Goal: Check status

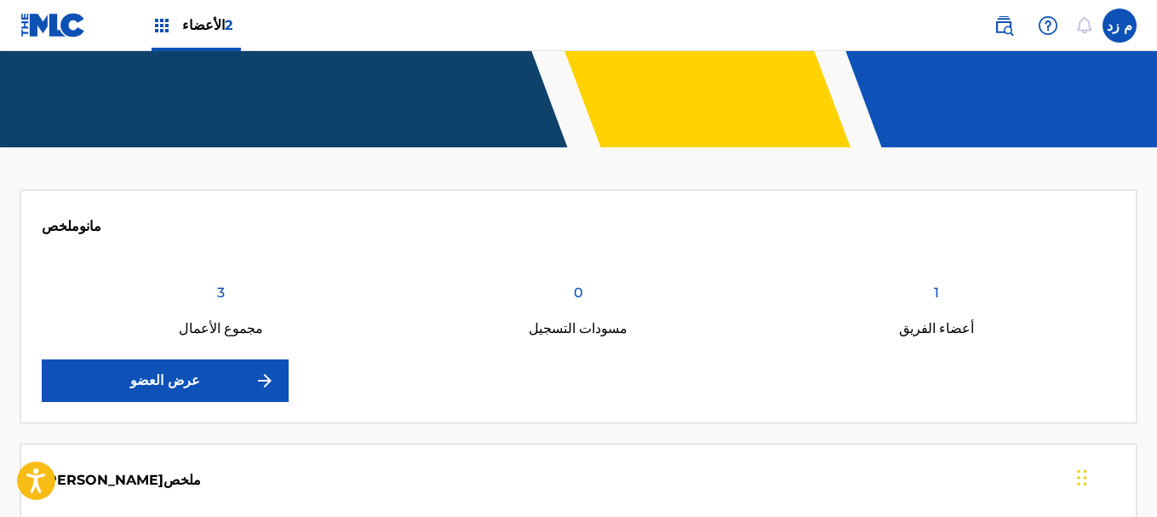
scroll to position [255, 0]
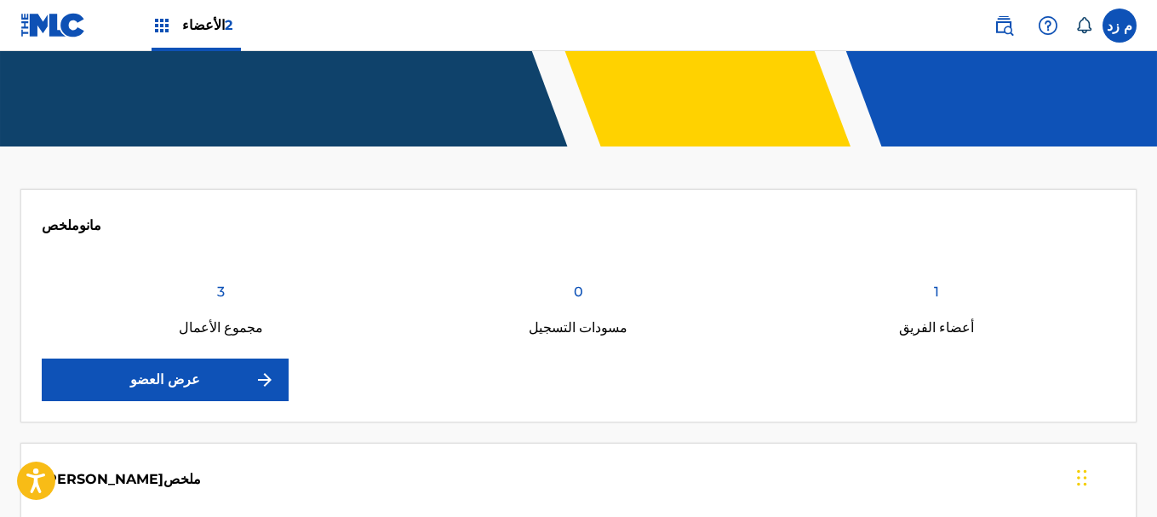
click at [203, 383] on link "عرض العضو" at bounding box center [165, 379] width 247 height 43
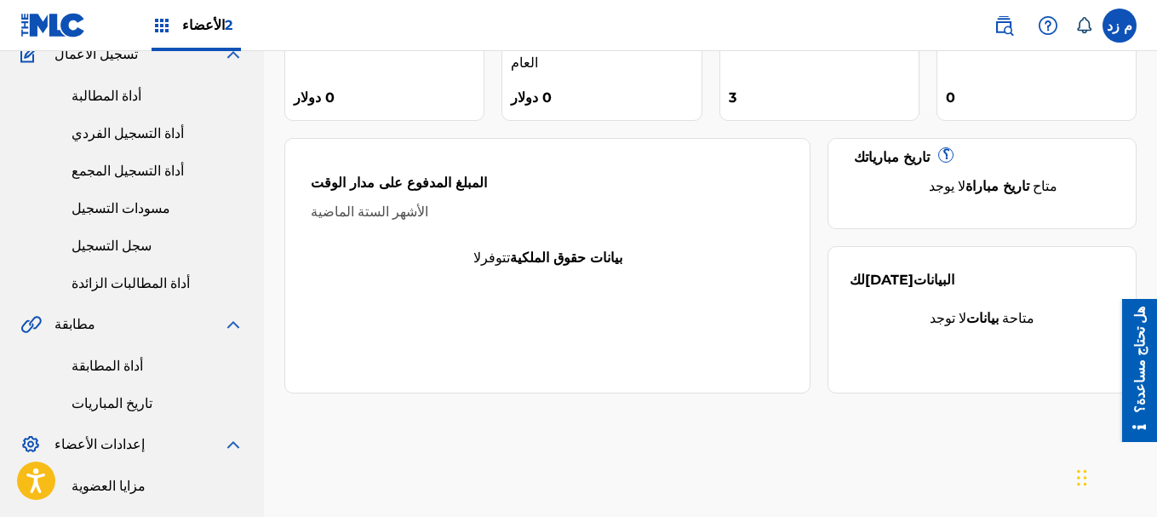
scroll to position [67, 0]
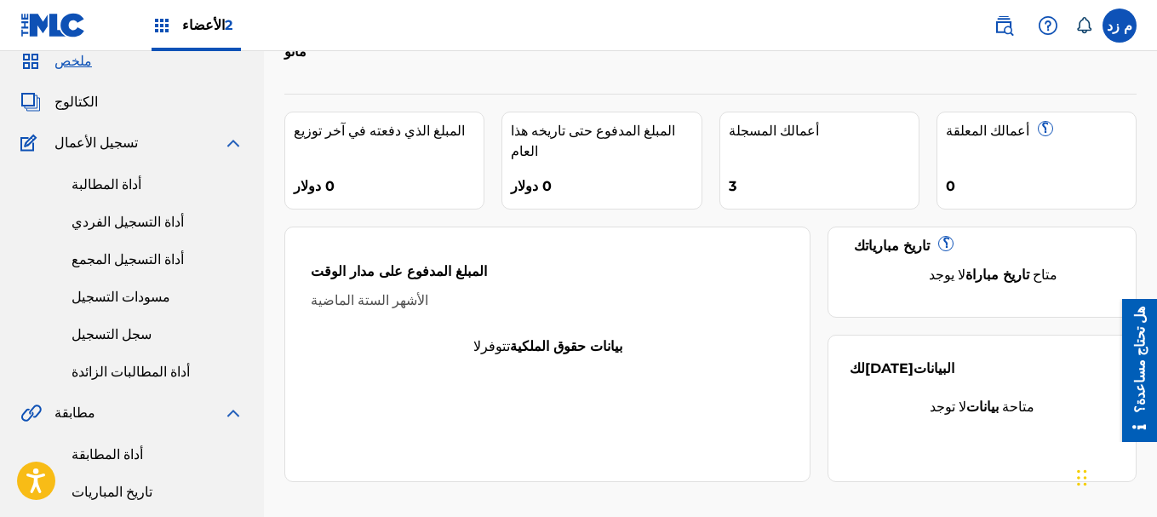
click at [107, 450] on font "أداة المطابقة" at bounding box center [108, 454] width 72 height 16
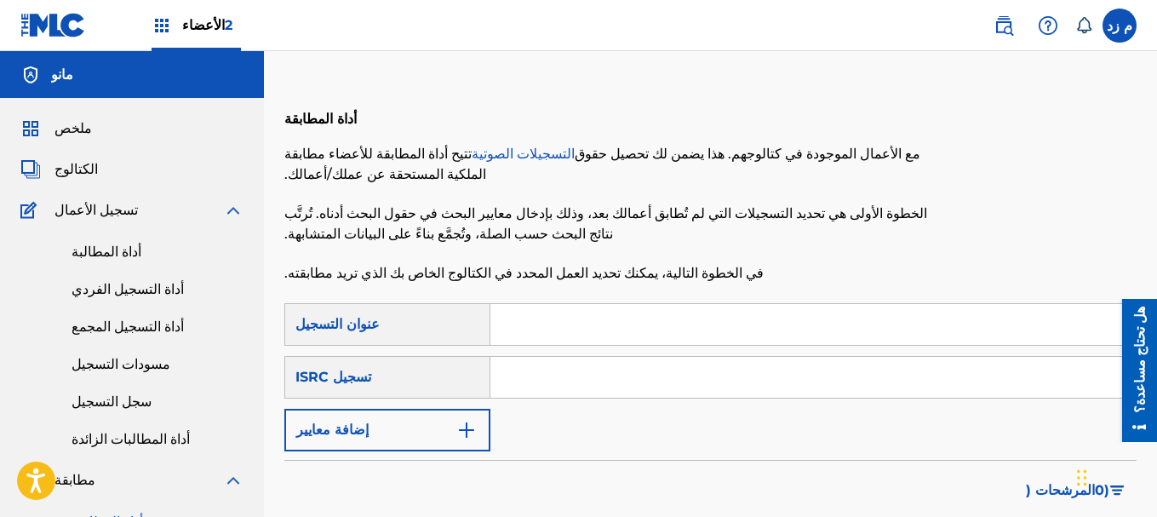
paste input "ING212326146"
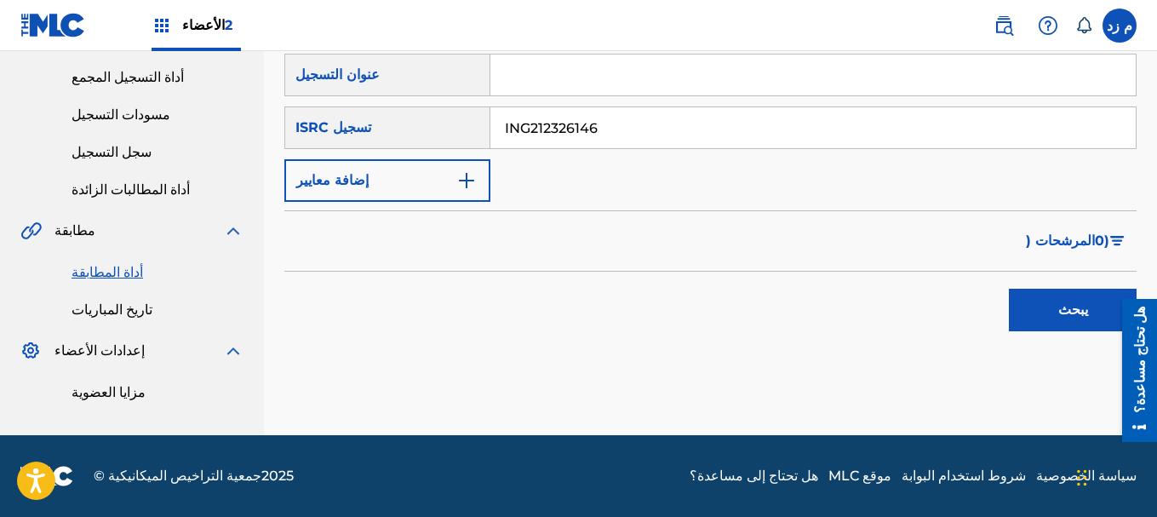
type input "ING212326146"
click at [1062, 301] on font "يبحث" at bounding box center [1073, 310] width 30 height 20
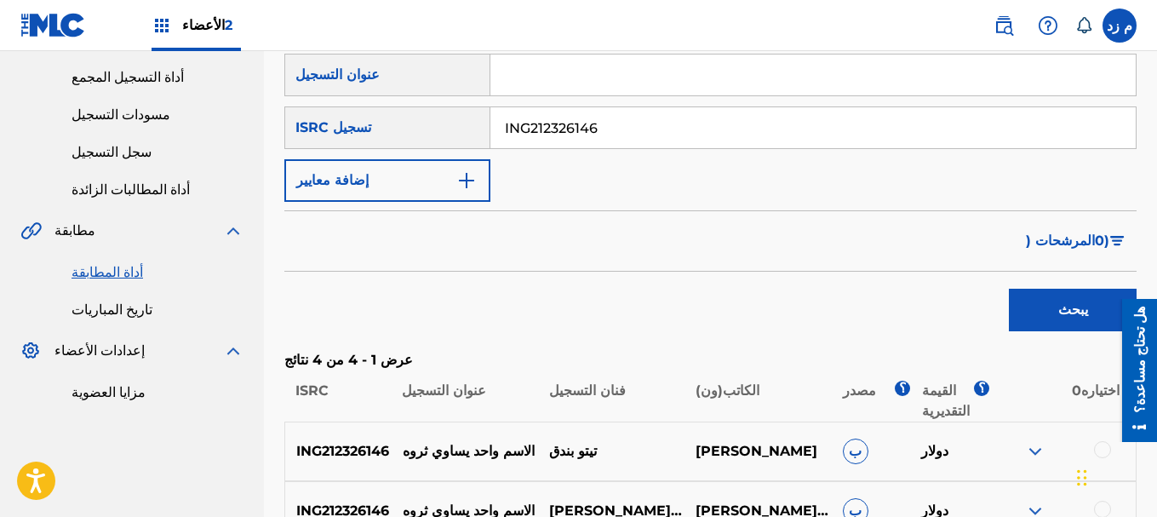
scroll to position [420, 0]
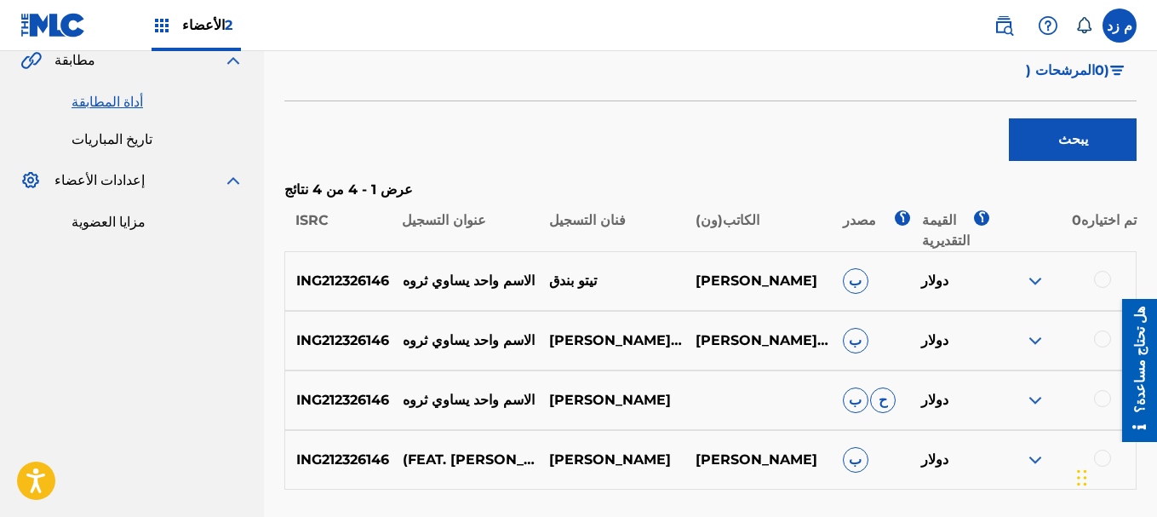
click at [1045, 272] on div at bounding box center [1062, 281] width 146 height 20
click at [1032, 278] on img at bounding box center [1035, 281] width 20 height 20
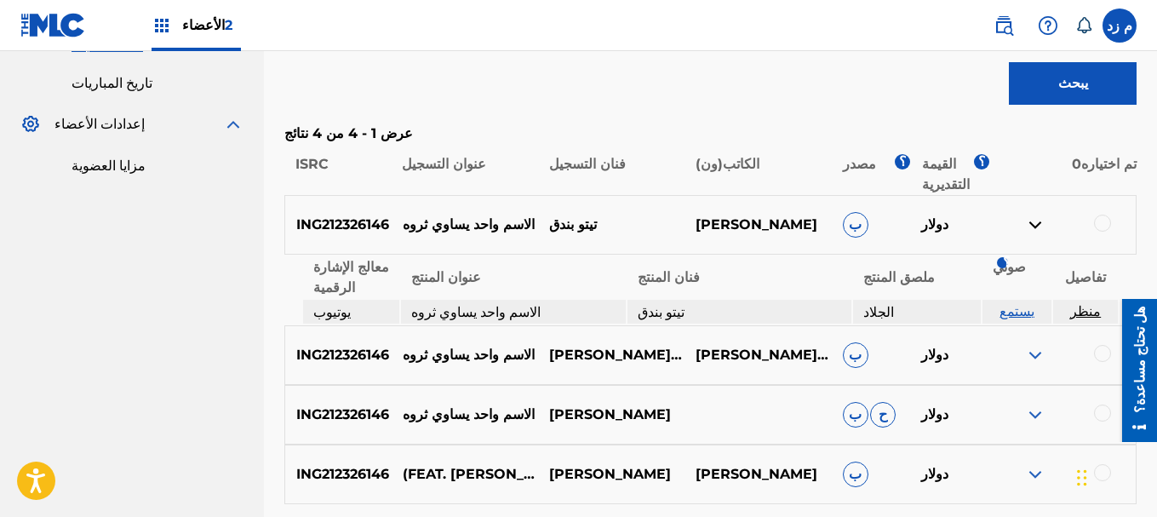
scroll to position [505, 0]
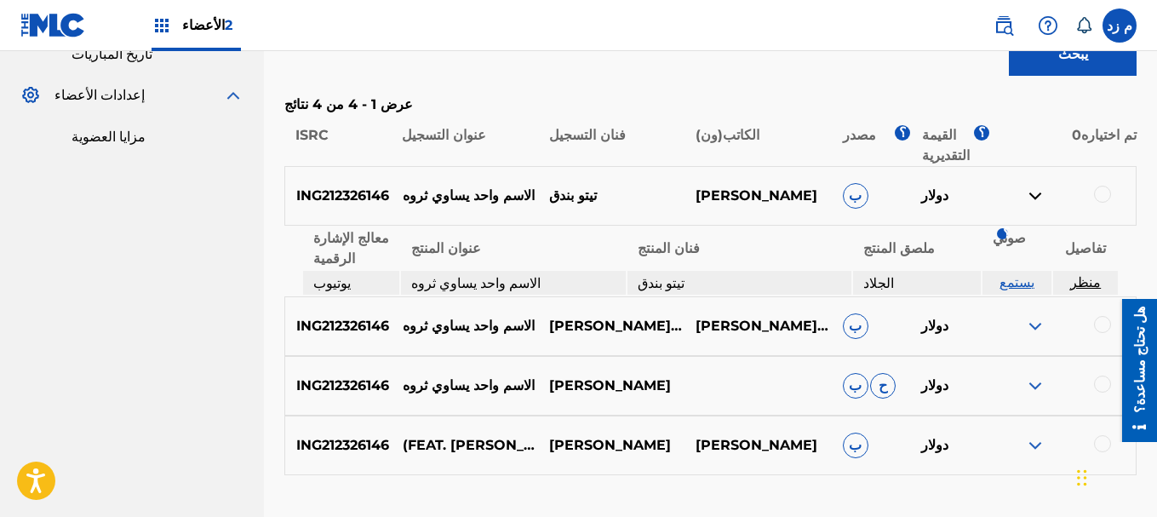
click at [1022, 282] on font "يستمع" at bounding box center [1016, 282] width 35 height 16
click at [1031, 328] on img at bounding box center [1035, 326] width 20 height 20
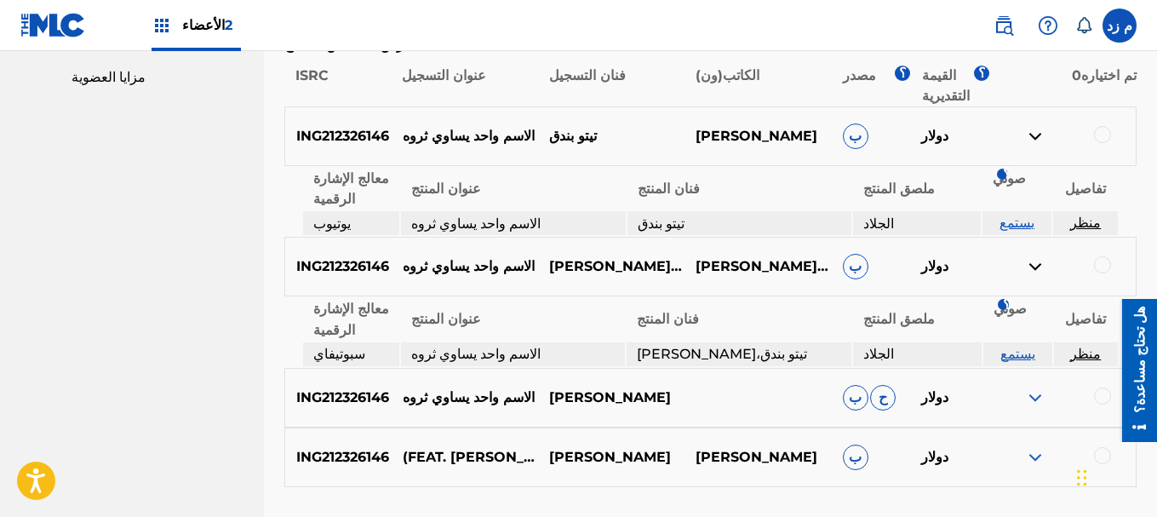
scroll to position [590, 0]
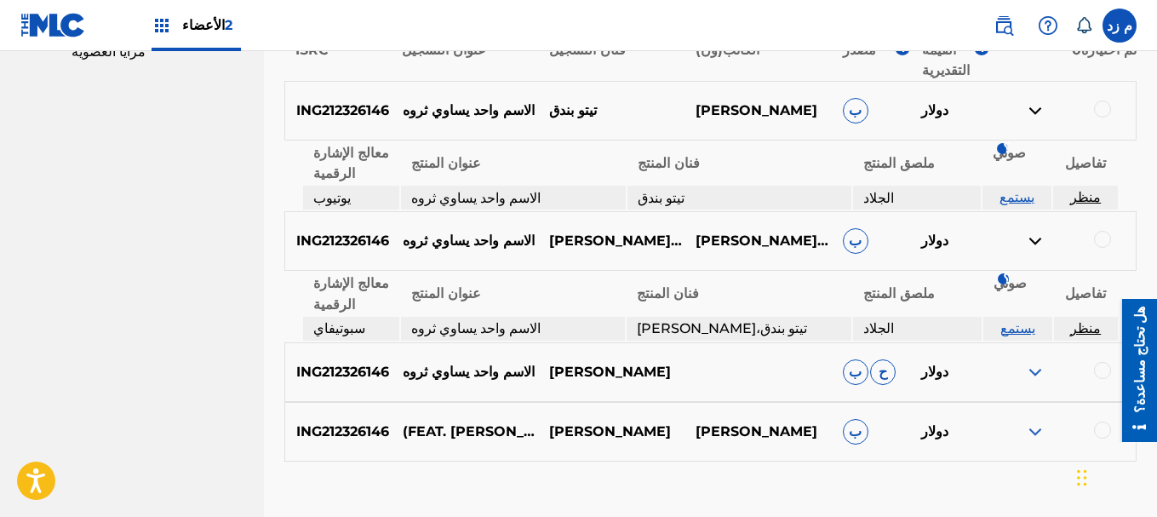
click at [1016, 328] on font "يستمع" at bounding box center [1017, 328] width 35 height 16
click at [1034, 382] on div "ING212326146 الاسم واحد يساوي ثروه تيتو بوندوك ب ح دولار" at bounding box center [710, 372] width 852 height 60
click at [1039, 370] on img at bounding box center [1035, 372] width 20 height 20
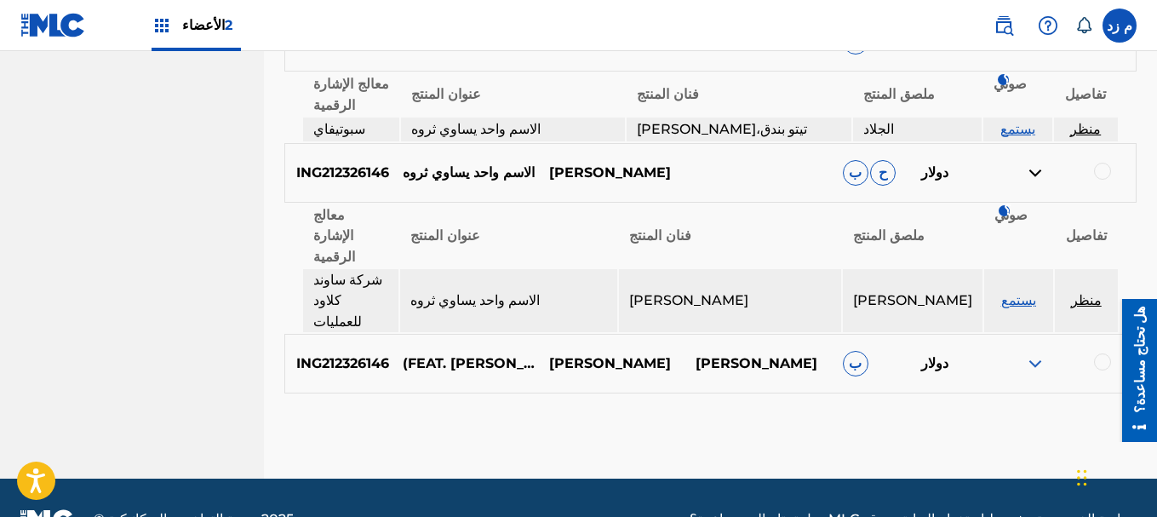
scroll to position [791, 0]
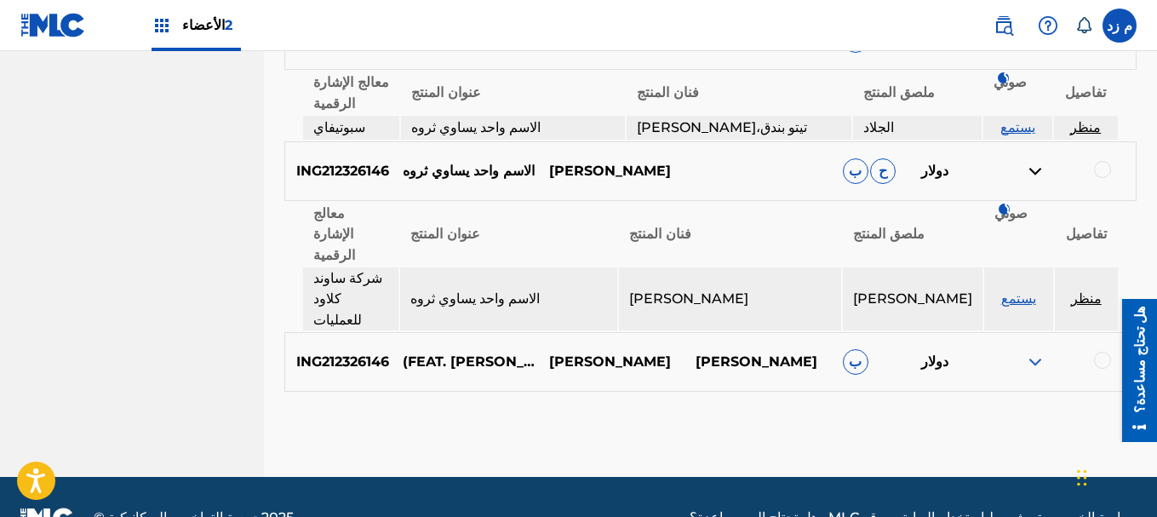
click at [1033, 352] on img at bounding box center [1035, 362] width 20 height 20
